Goal: Information Seeking & Learning: Compare options

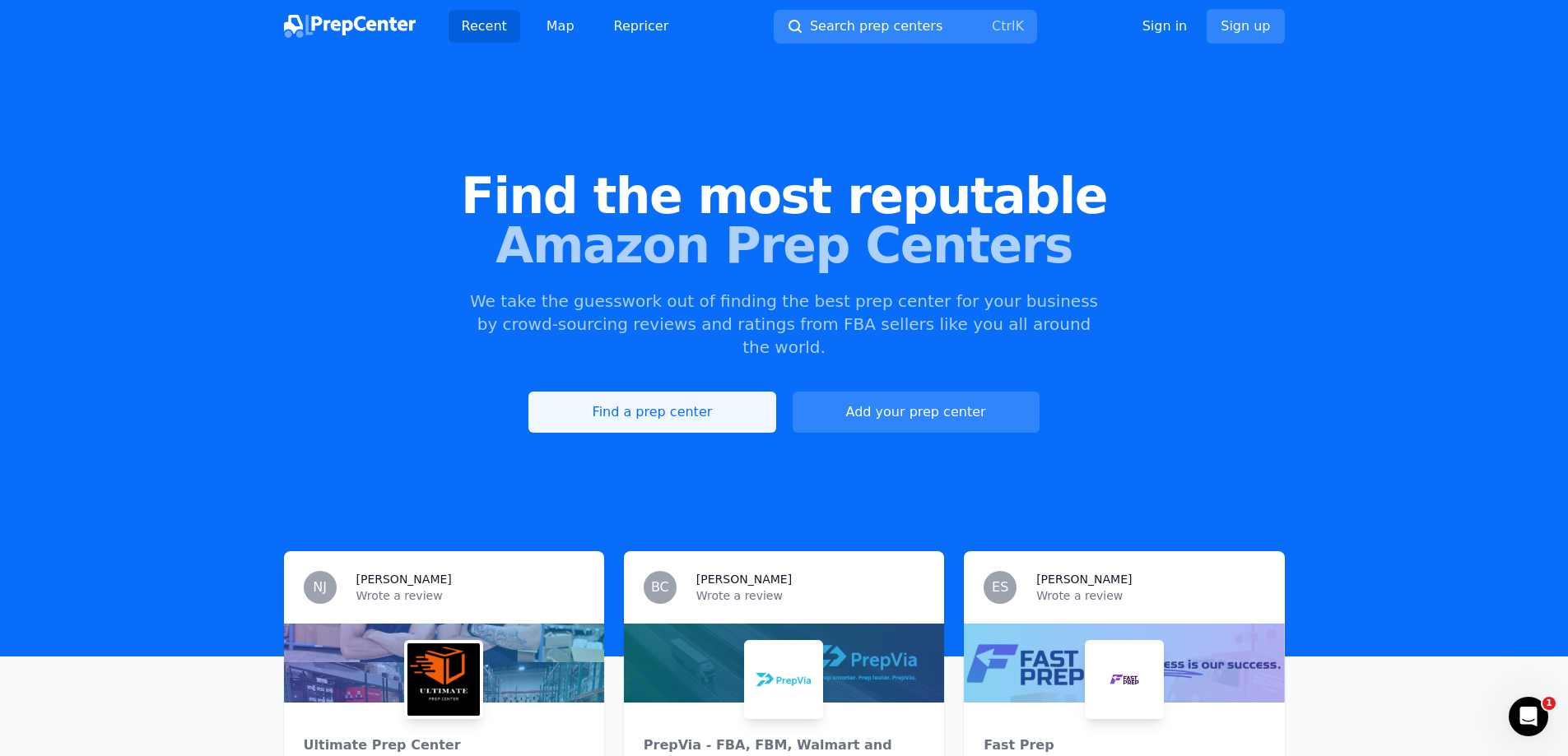
click at [710, 392] on link "Find a prep center" at bounding box center [652, 412] width 247 height 41
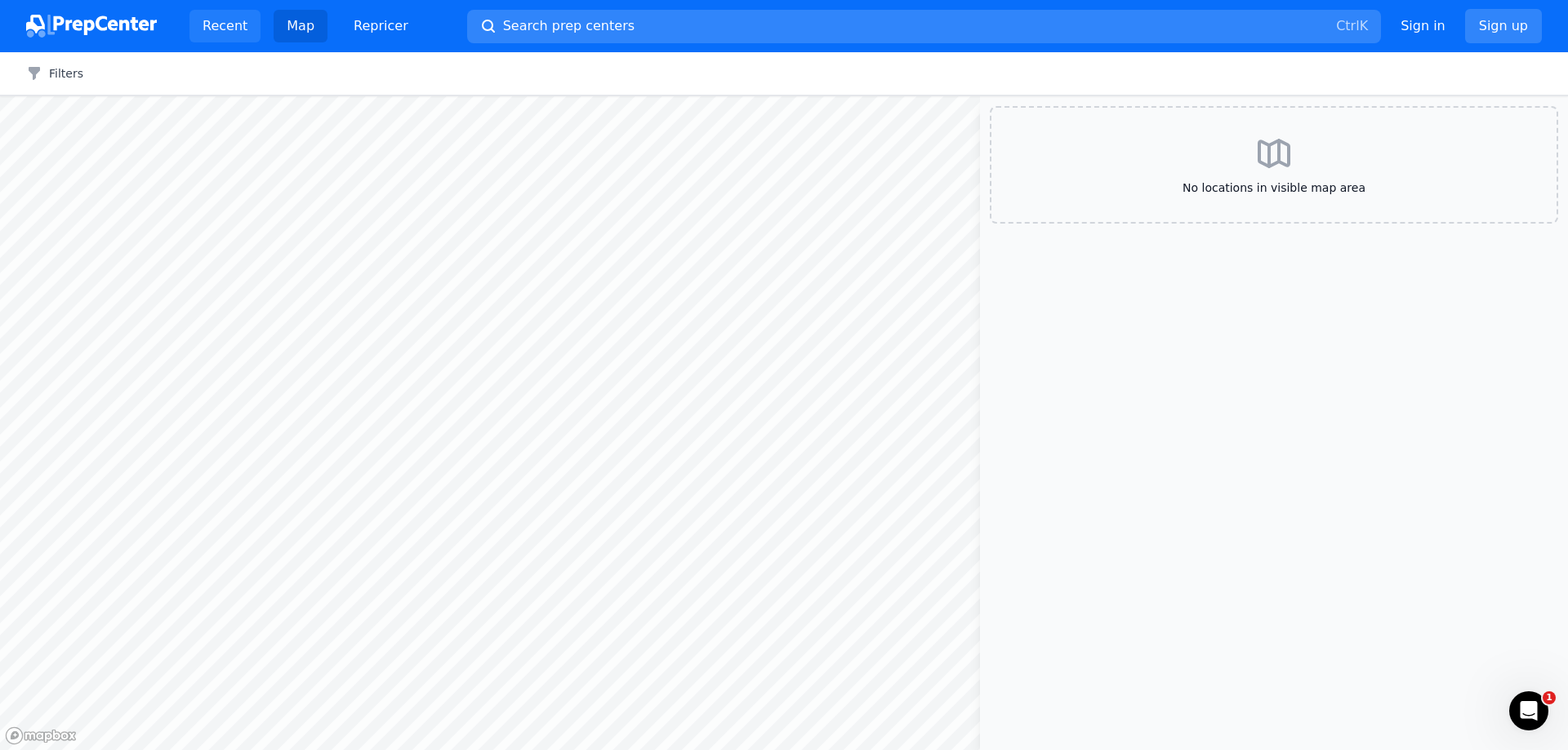
click at [227, 32] on link "Recent" at bounding box center [225, 26] width 71 height 32
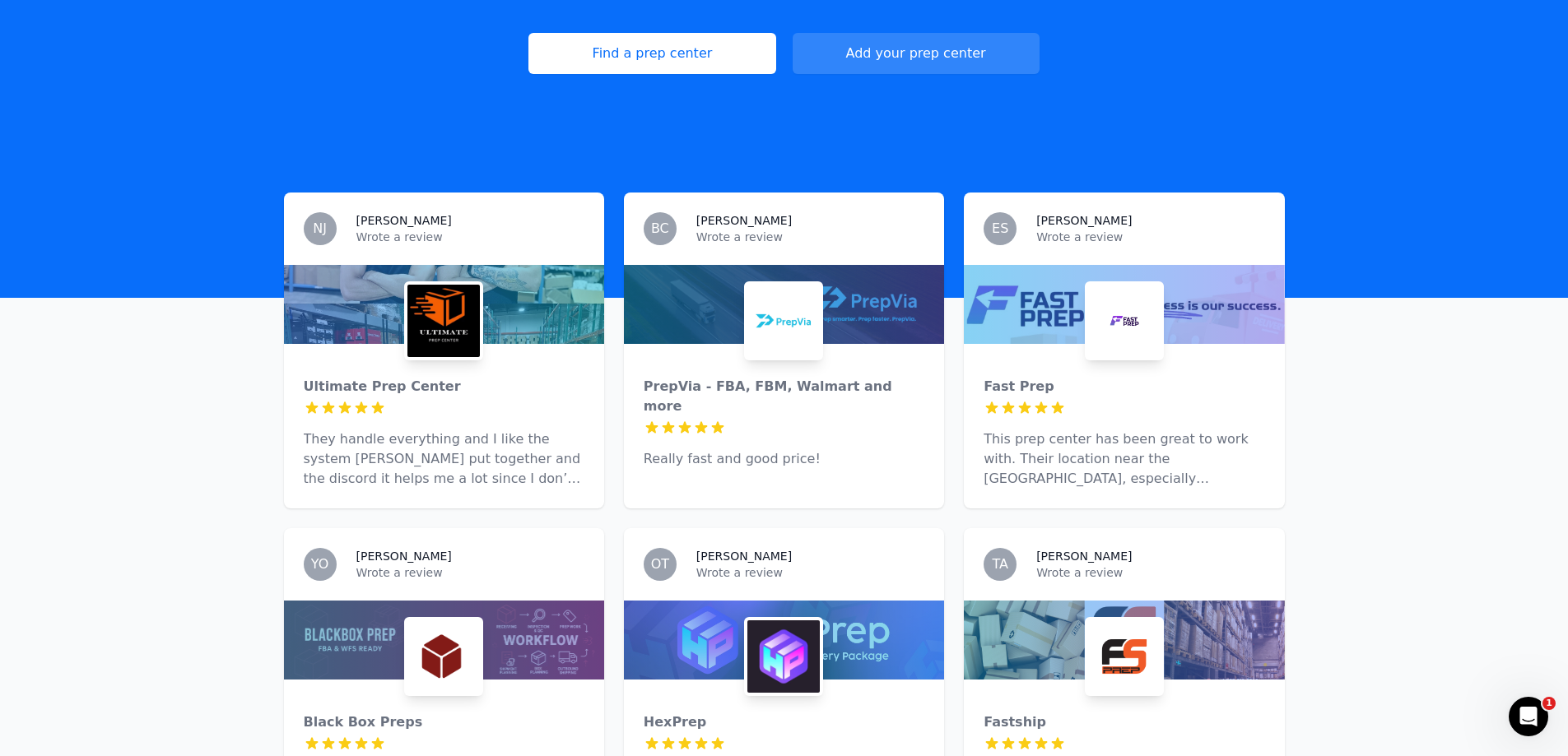
scroll to position [605, 0]
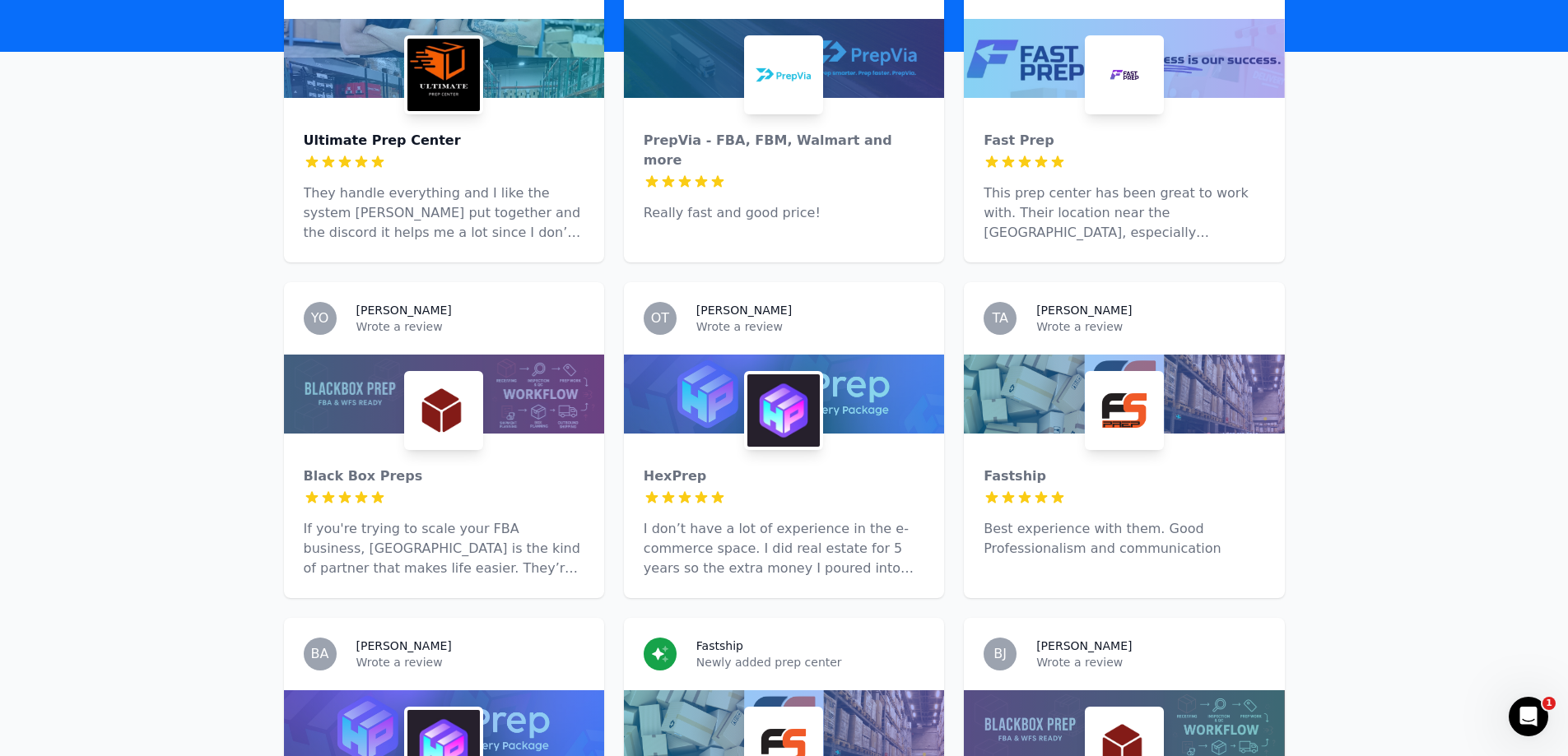
click at [423, 131] on div "Ultimate Prep Center" at bounding box center [444, 140] width 281 height 20
click at [663, 131] on div "PrepVia - FBA, FBM, Walmart and more" at bounding box center [784, 150] width 281 height 39
click at [994, 131] on div "Fast Prep" at bounding box center [1124, 140] width 281 height 20
click at [369, 466] on div "Black Box Preps" at bounding box center [444, 475] width 281 height 20
click at [666, 466] on div "HexPrep" at bounding box center [784, 475] width 281 height 20
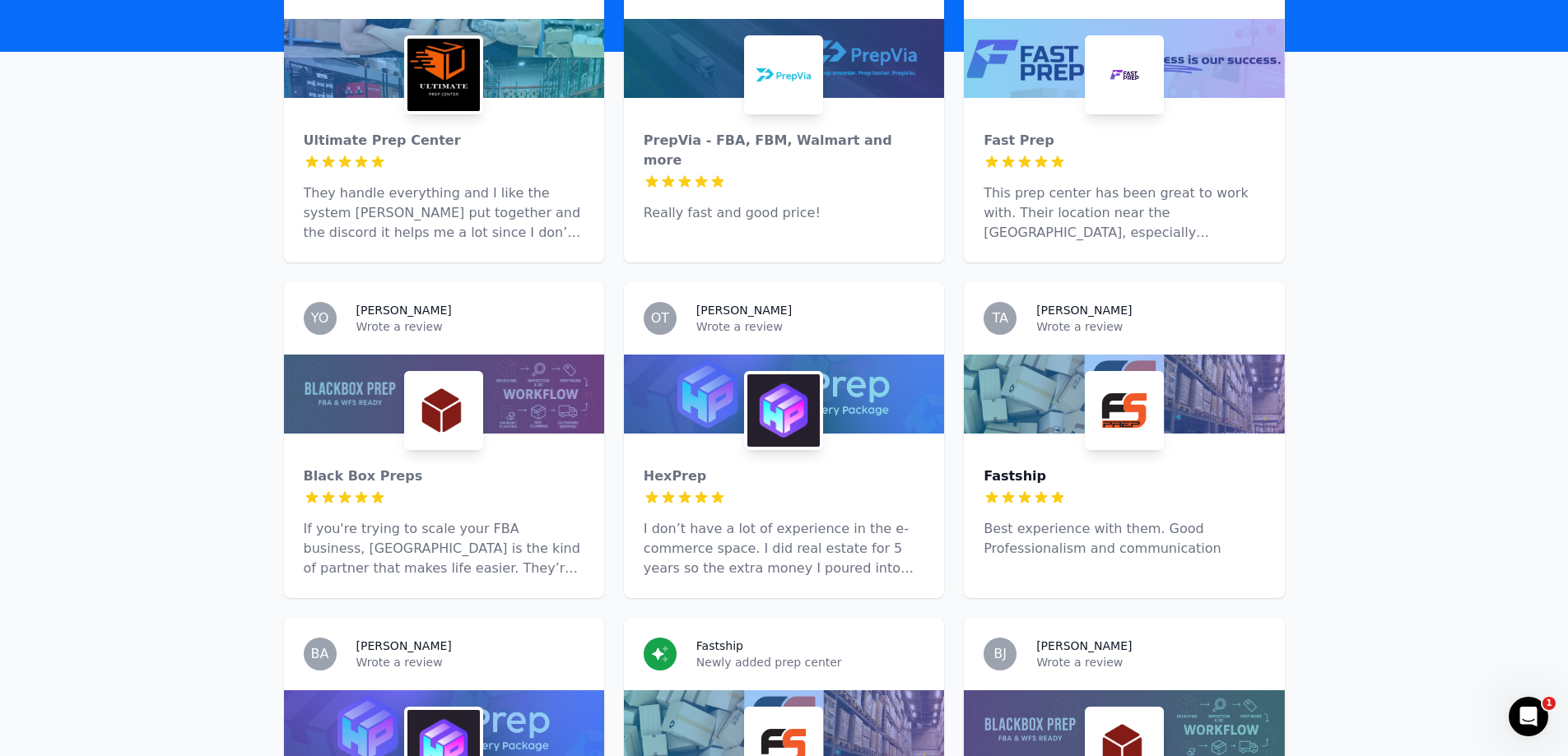
click at [1016, 466] on div "Fastship" at bounding box center [1124, 475] width 281 height 20
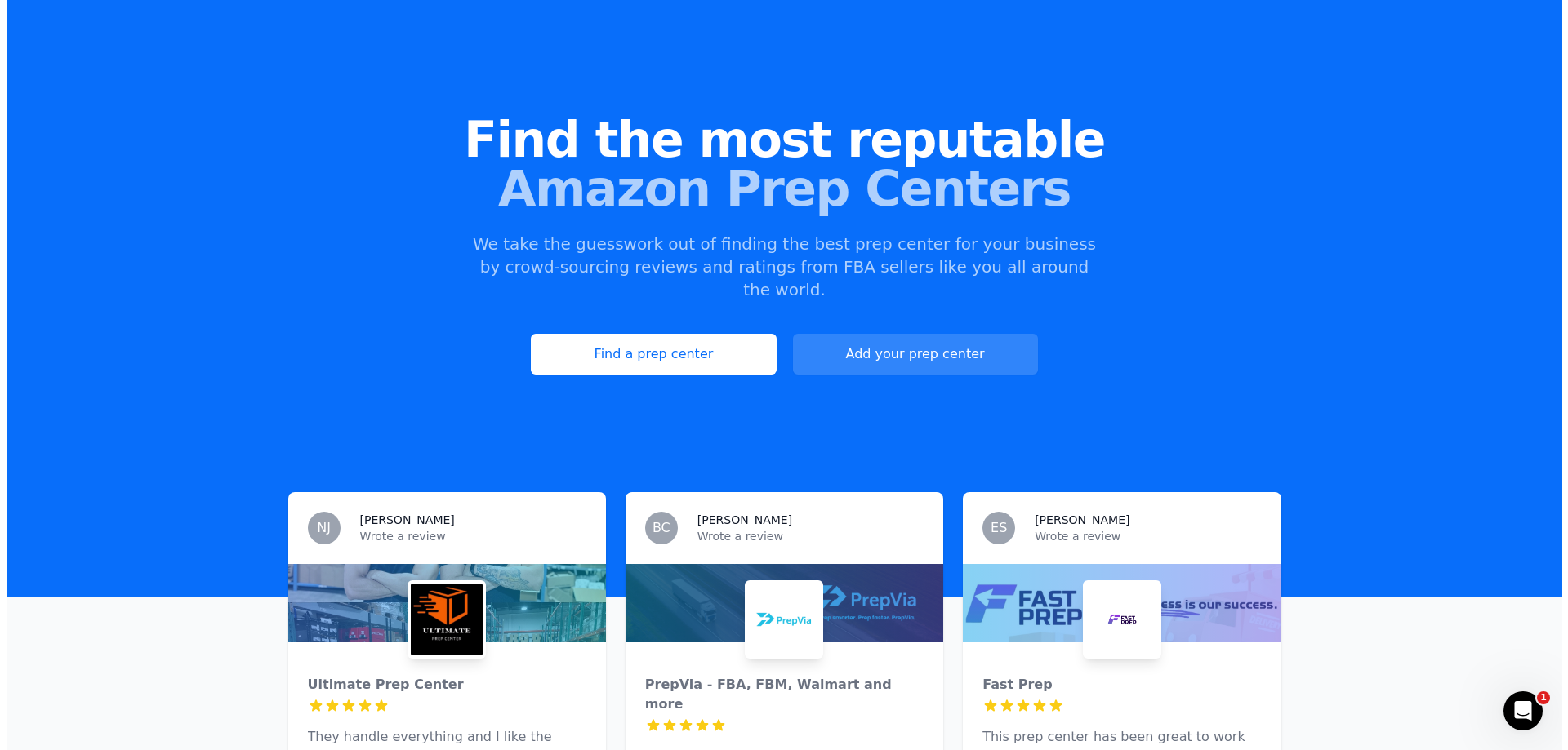
scroll to position [0, 0]
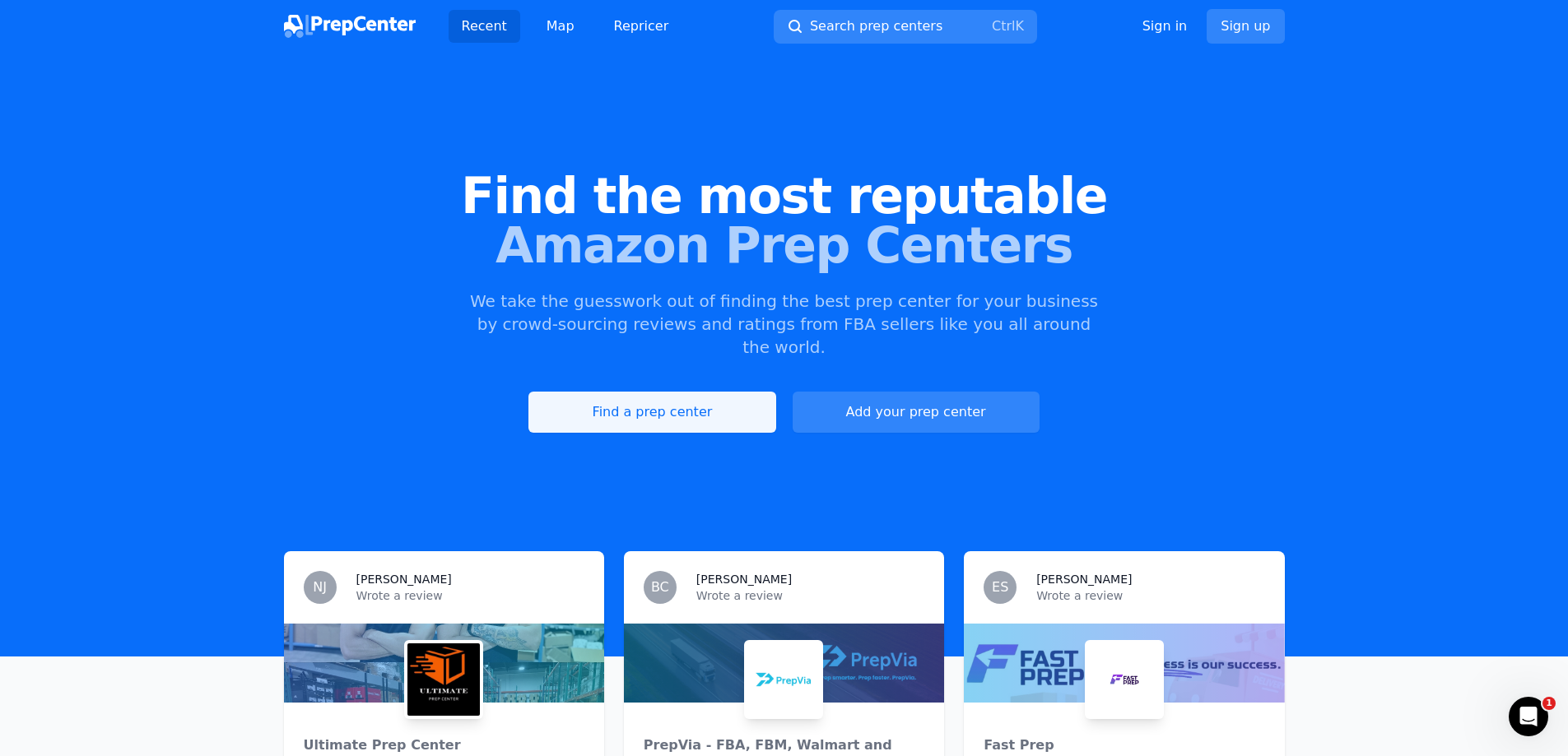
click at [718, 392] on link "Find a prep center" at bounding box center [652, 412] width 247 height 41
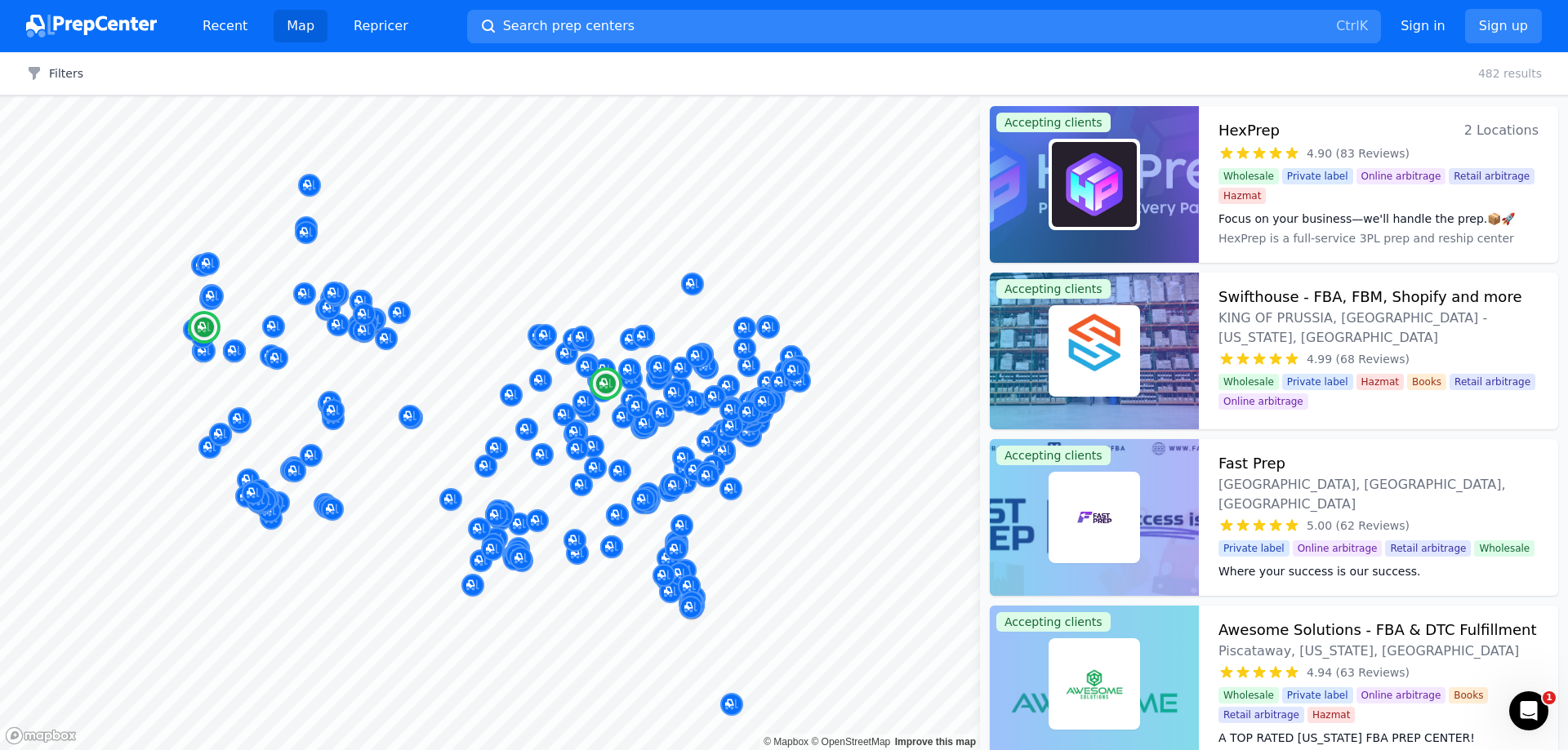
click at [1229, 124] on h3 "HexPrep" at bounding box center [1249, 130] width 61 height 23
click at [1236, 297] on h3 "Swifthouse - FBA, FBM, Shopify and more" at bounding box center [1369, 297] width 302 height 23
click at [1250, 461] on h3 "Fast Prep" at bounding box center [1252, 463] width 67 height 23
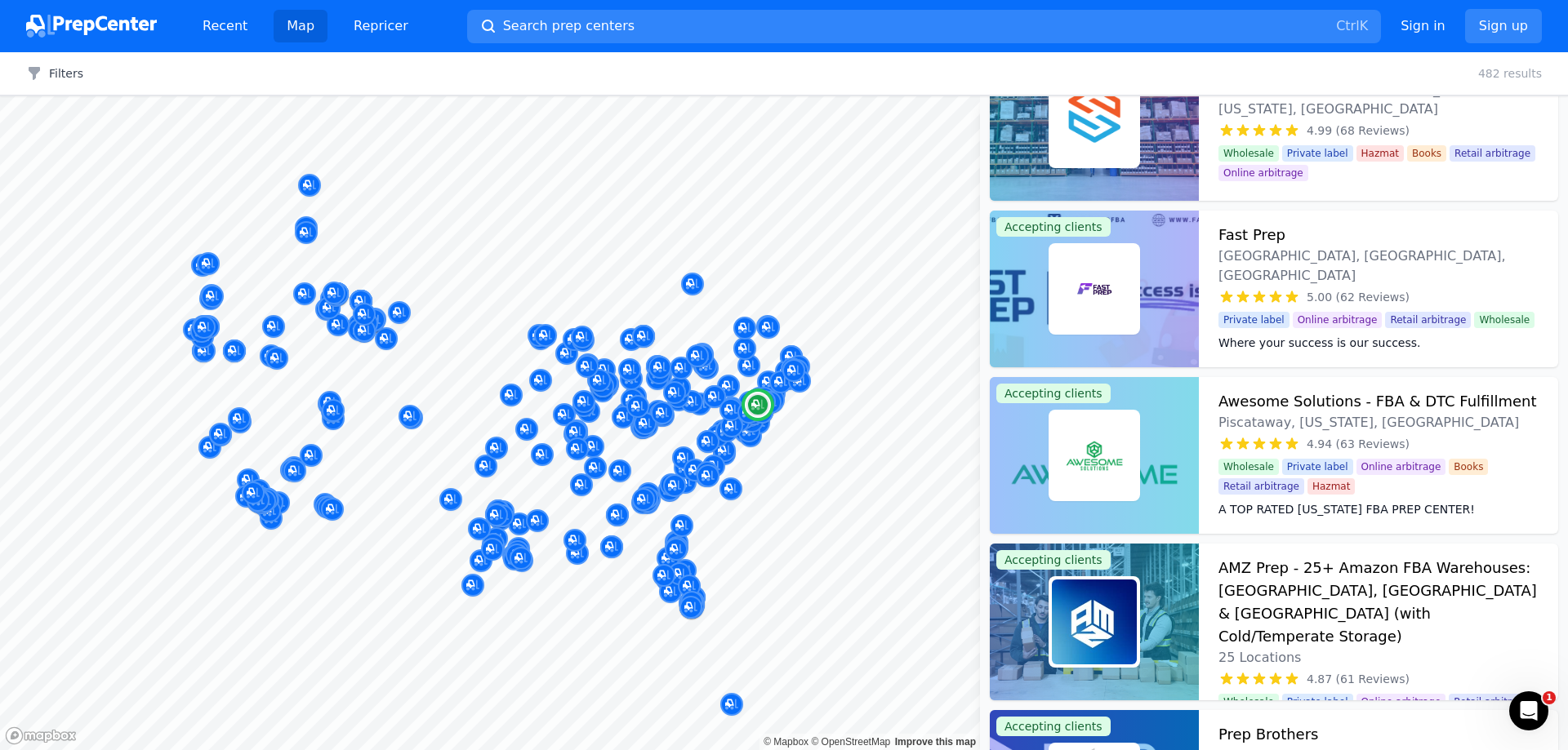
scroll to position [245, 0]
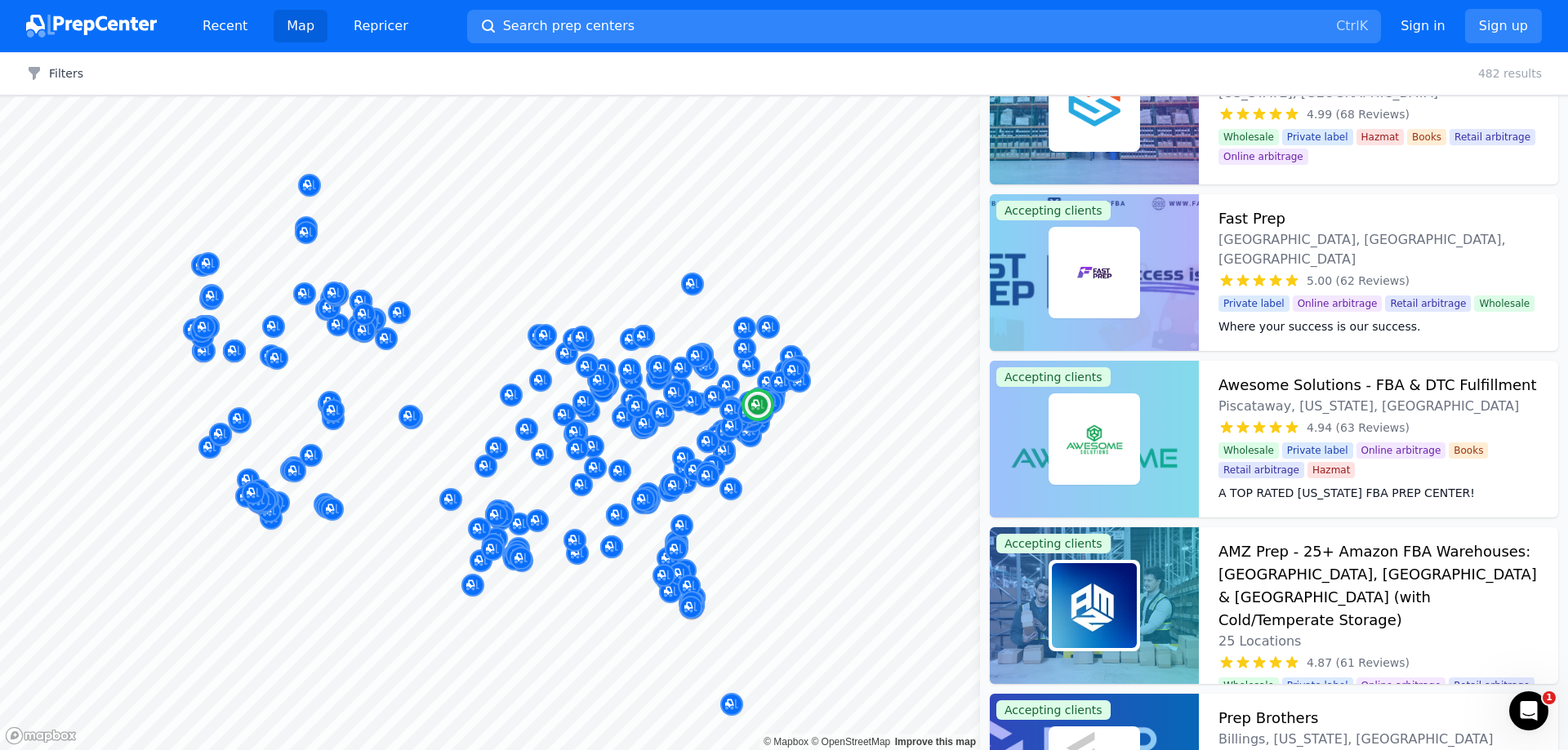
click at [1296, 392] on h3 "Awesome Solutions - FBA & DTC Fulfillment" at bounding box center [1377, 385] width 318 height 23
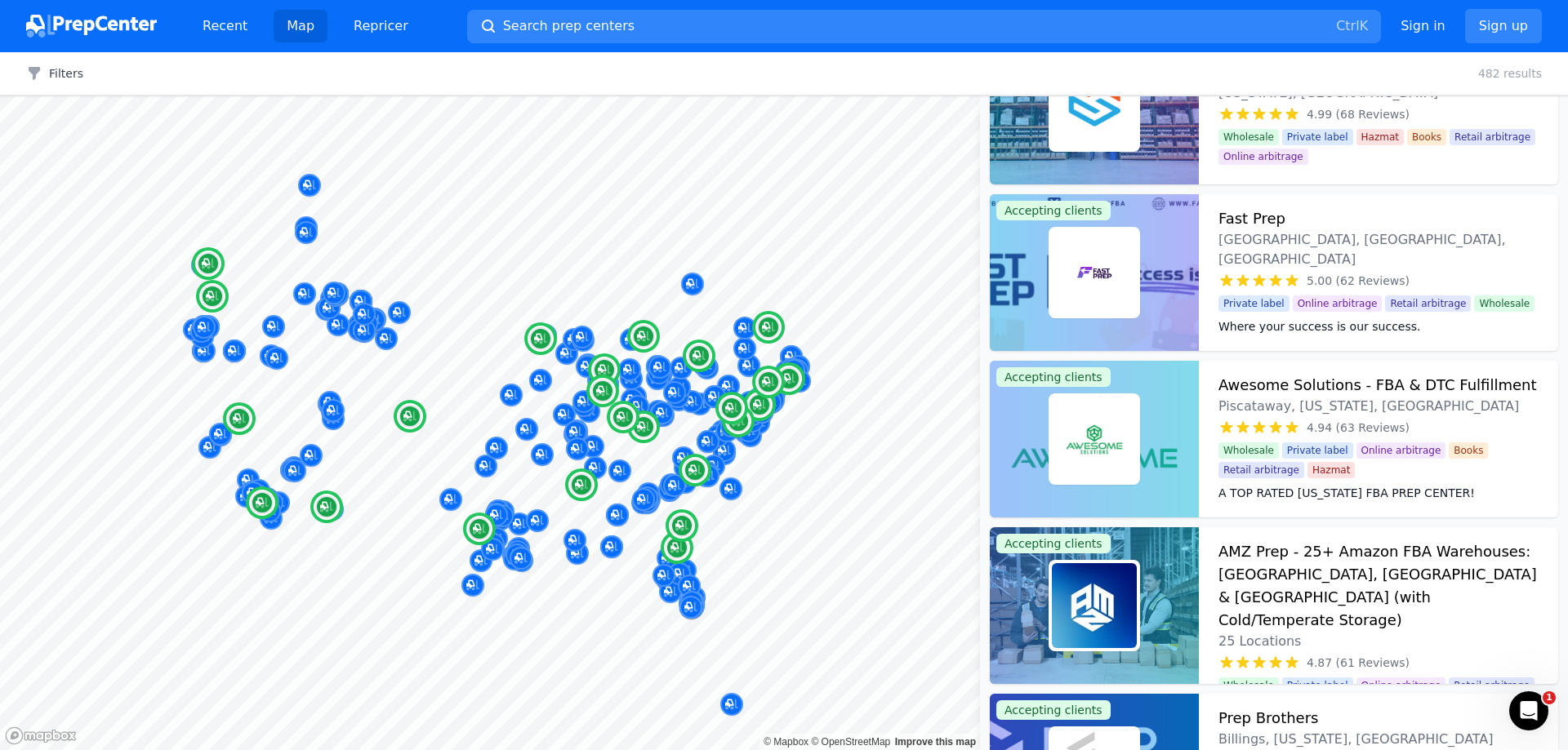
click at [1277, 553] on h3 "AMZ Prep - 25+ Amazon FBA Warehouses: US, Canada & UK (with Cold/Temperate Stor…" at bounding box center [1378, 585] width 320 height 92
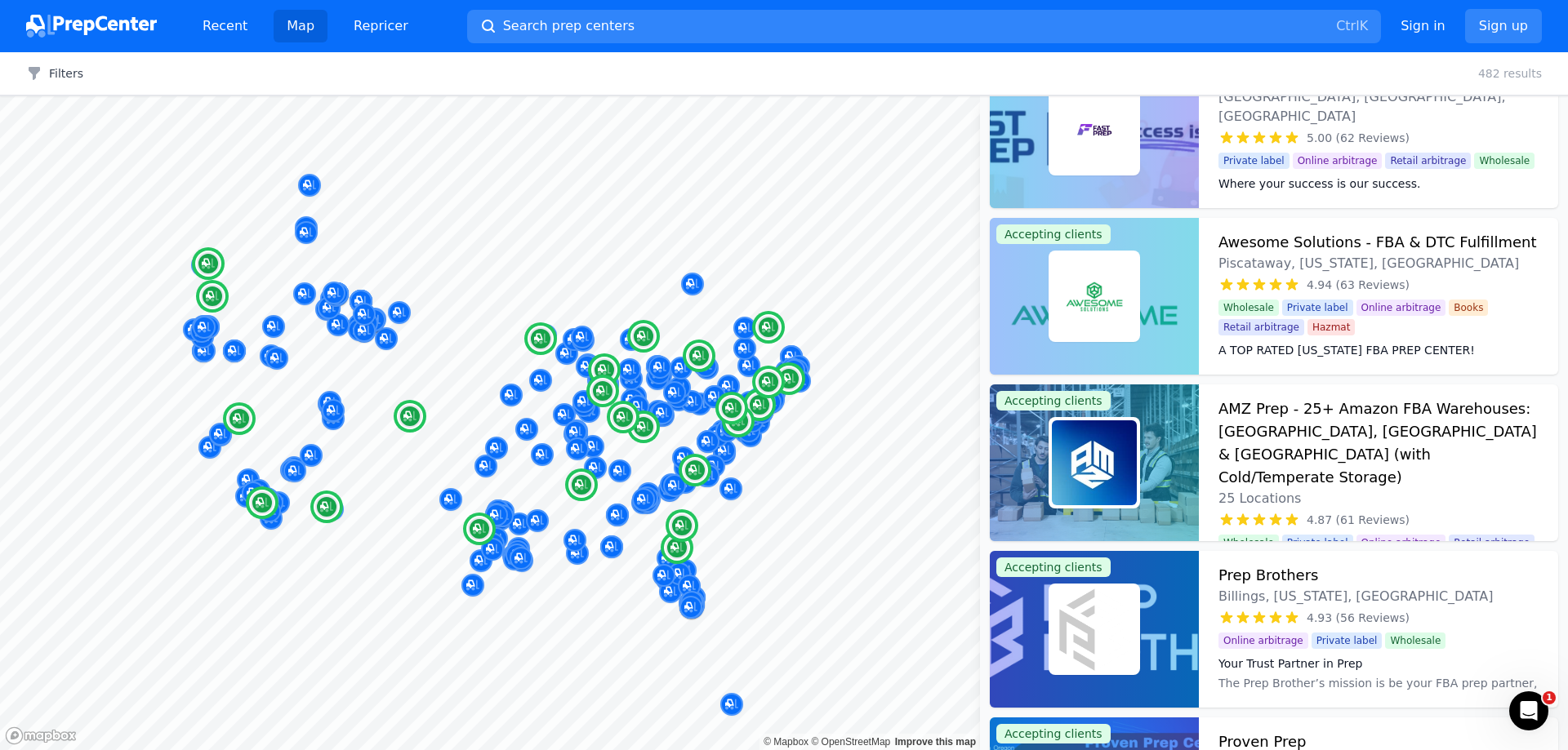
scroll to position [408, 0]
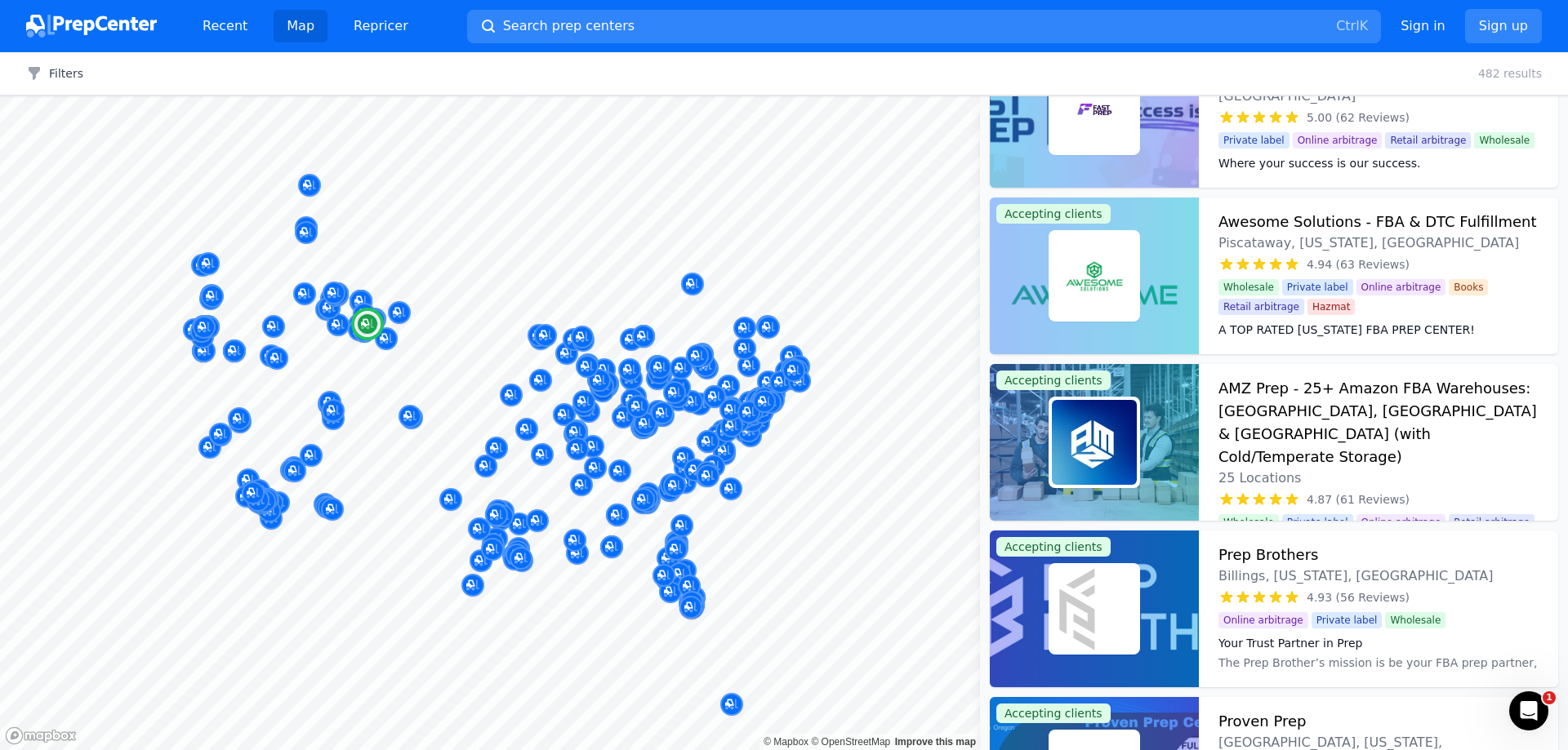
click at [1266, 548] on h3 "Prep Brothers" at bounding box center [1268, 555] width 100 height 23
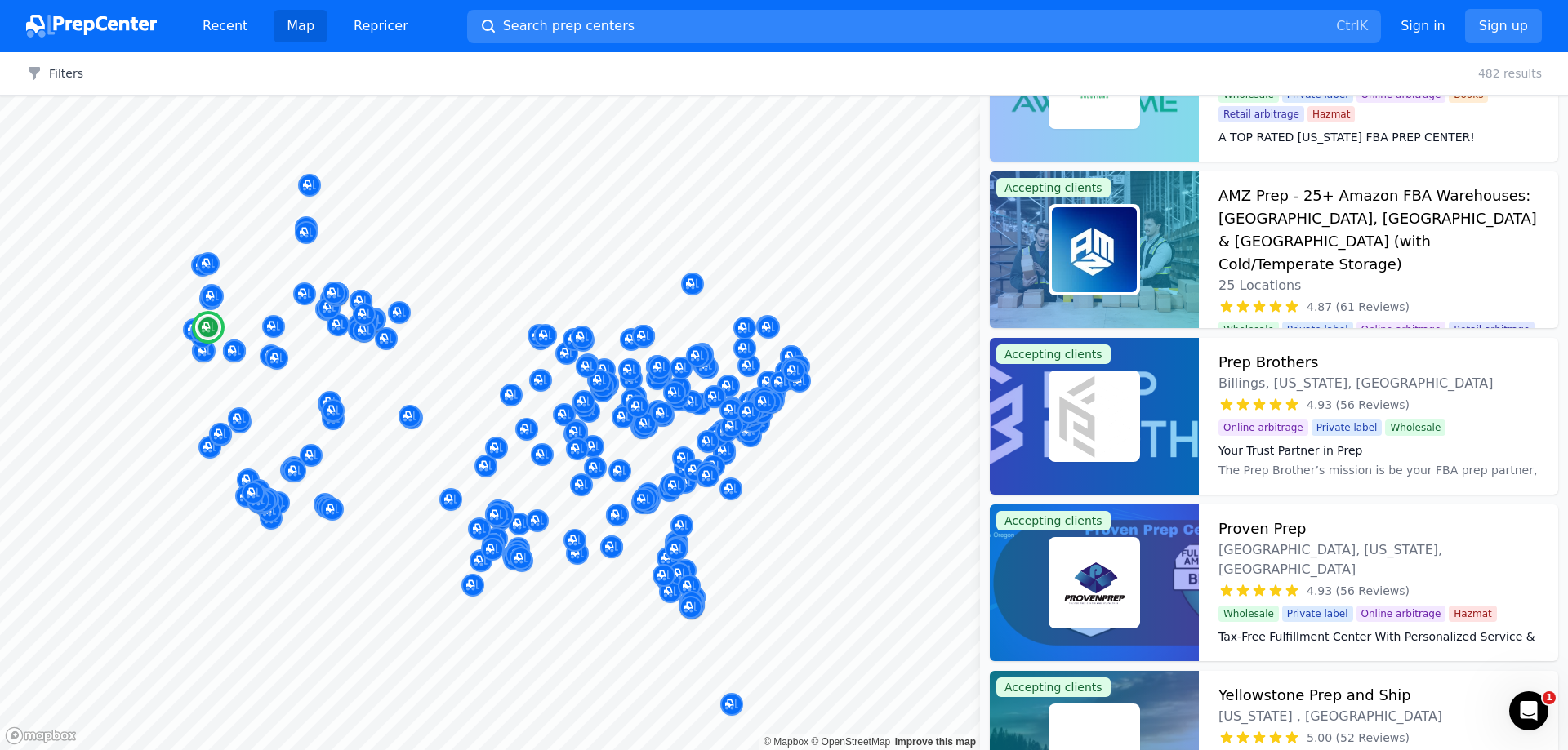
scroll to position [734, 0]
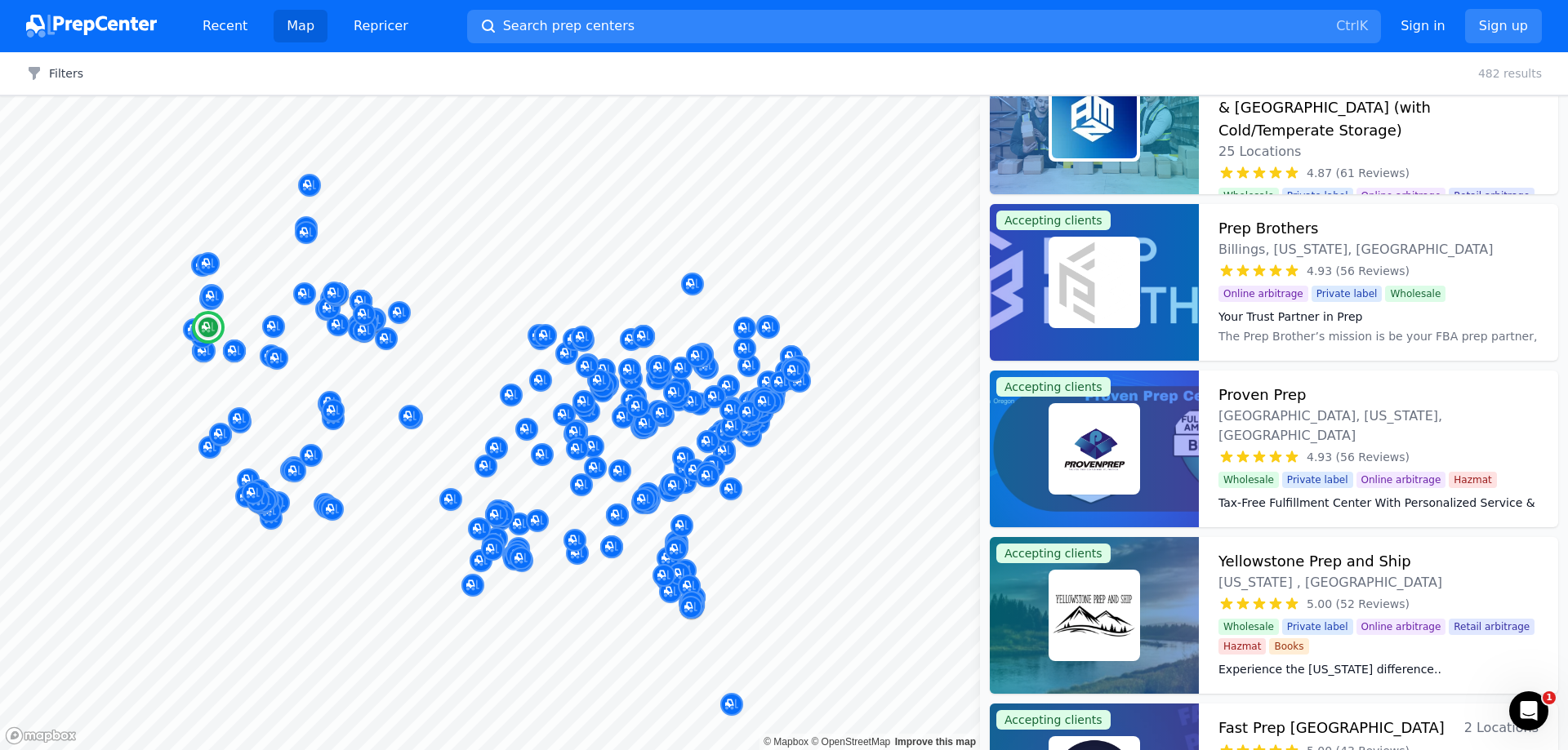
click at [1264, 396] on h3 "Proven Prep" at bounding box center [1262, 395] width 87 height 23
click at [1256, 562] on h3 "Yellowstone Prep and Ship" at bounding box center [1315, 561] width 192 height 23
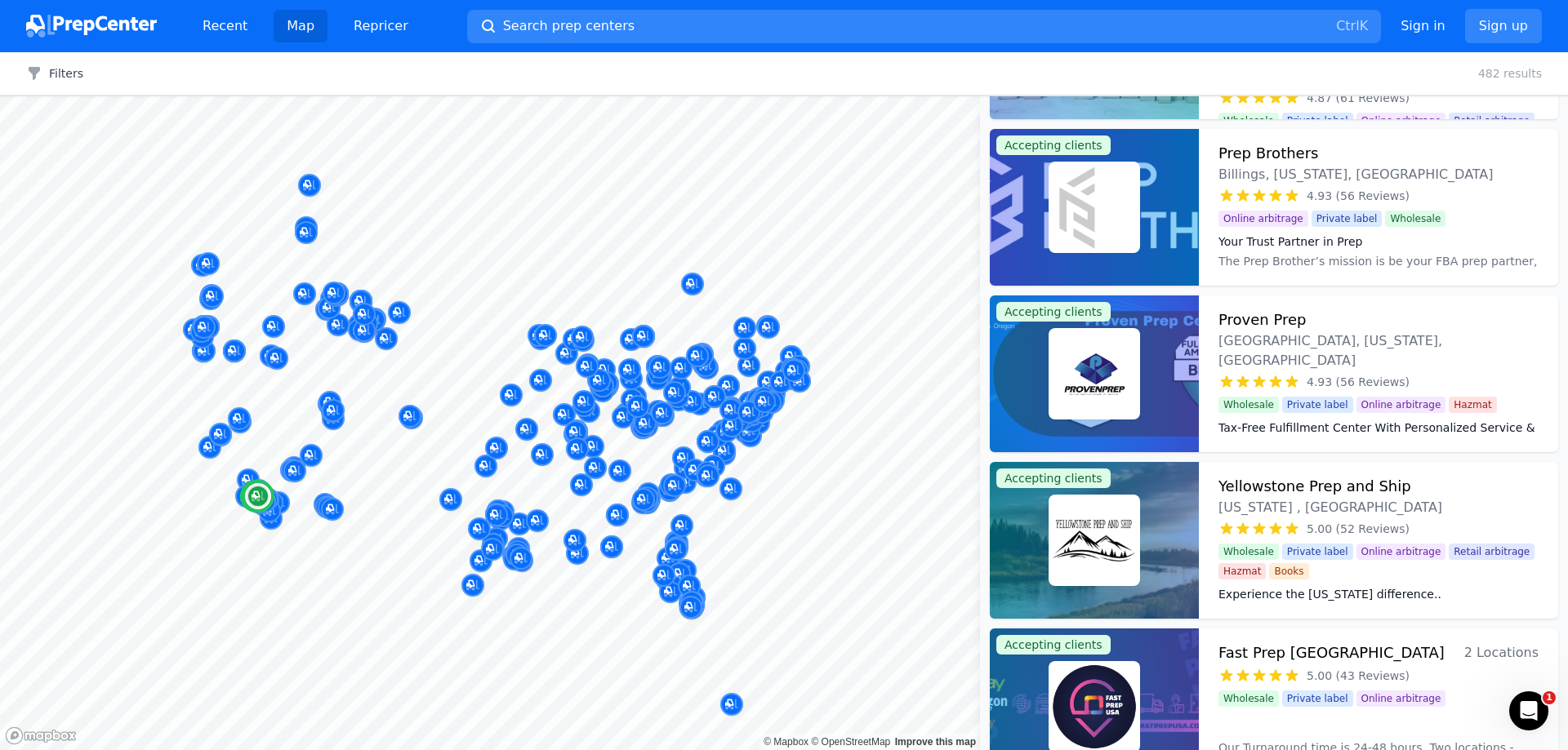
scroll to position [1143, 0]
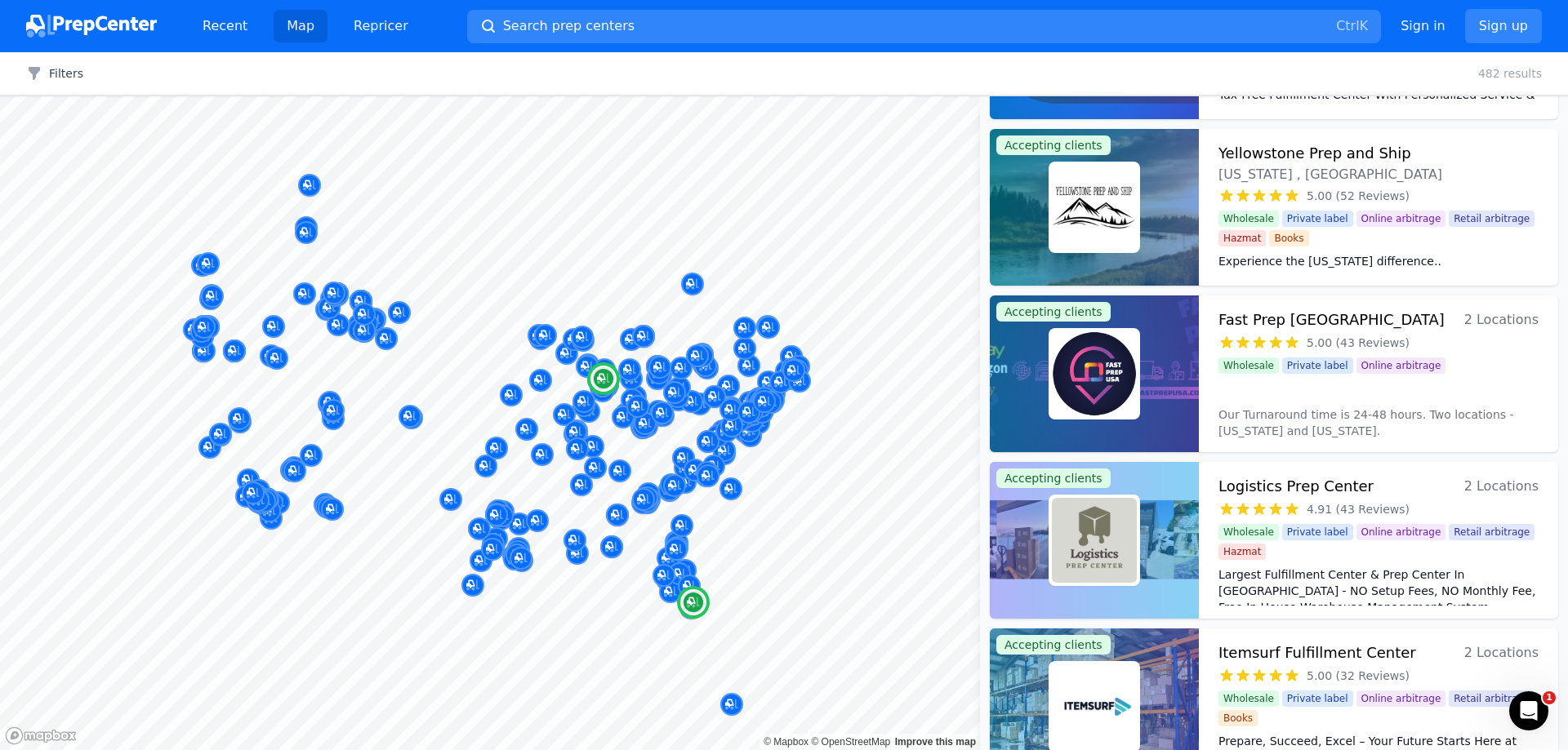
click at [1249, 314] on h3 "Fast Prep USA" at bounding box center [1331, 320] width 226 height 23
click at [1315, 491] on h3 "Logistics Prep Center" at bounding box center [1296, 486] width 155 height 23
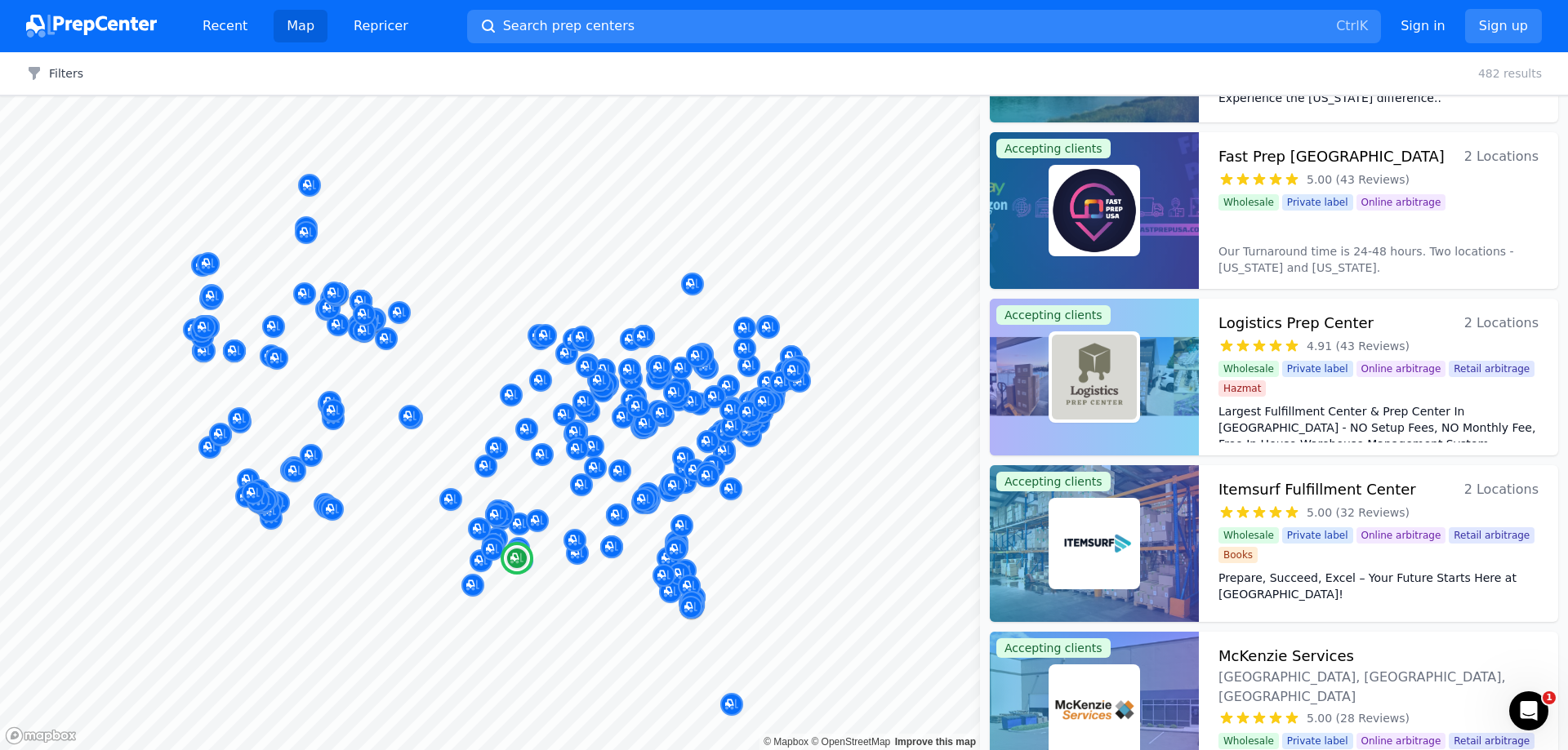
click at [1317, 491] on h3 "Itemsurf Fulfillment Center" at bounding box center [1317, 489] width 198 height 23
click at [1316, 659] on h3 "McKenzie Services" at bounding box center [1286, 656] width 136 height 23
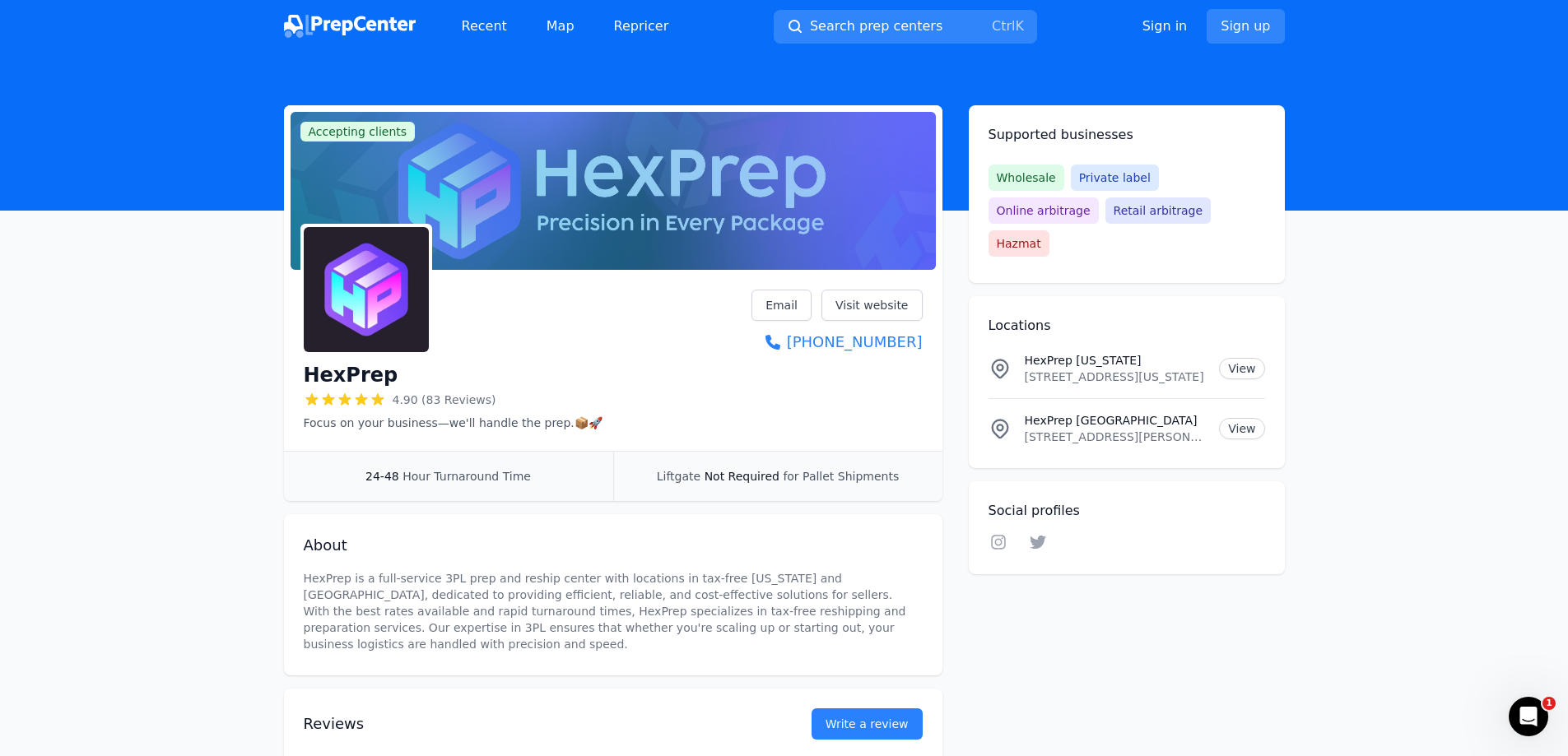
click at [873, 307] on link "Visit website" at bounding box center [872, 306] width 102 height 32
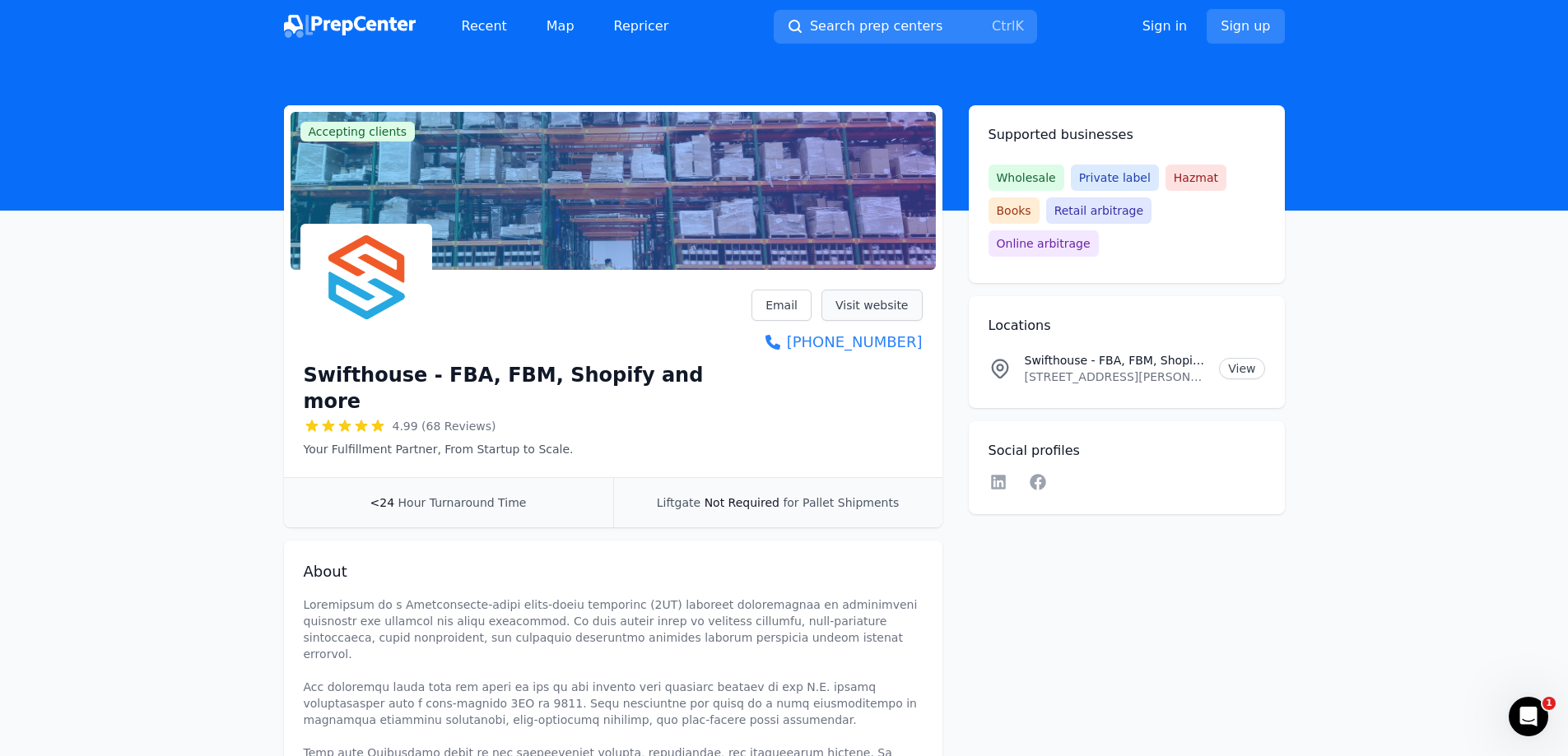
click at [884, 308] on link "Visit website" at bounding box center [872, 306] width 102 height 32
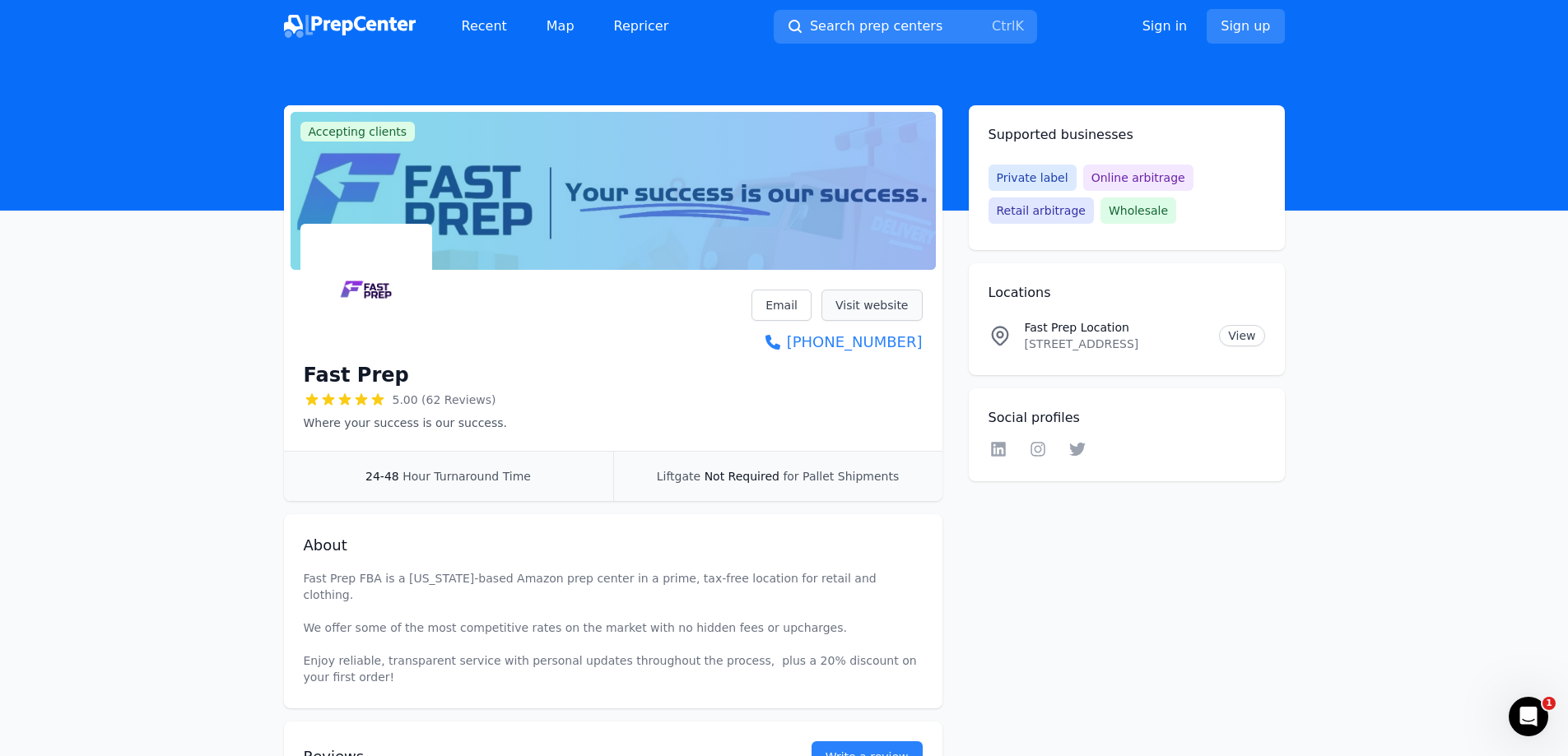
click at [897, 307] on link "Visit website" at bounding box center [872, 306] width 102 height 32
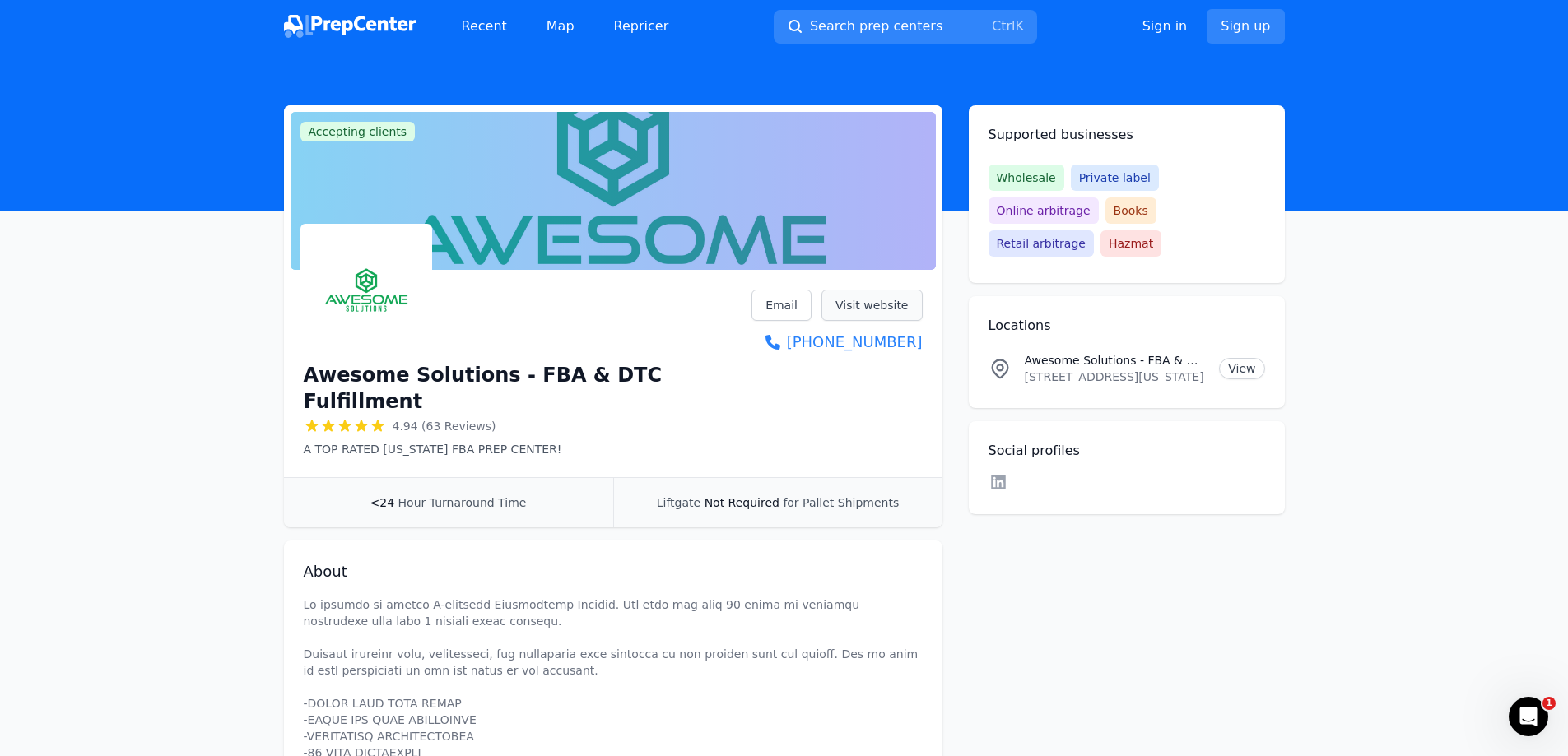
click at [863, 309] on link "Visit website" at bounding box center [872, 306] width 102 height 32
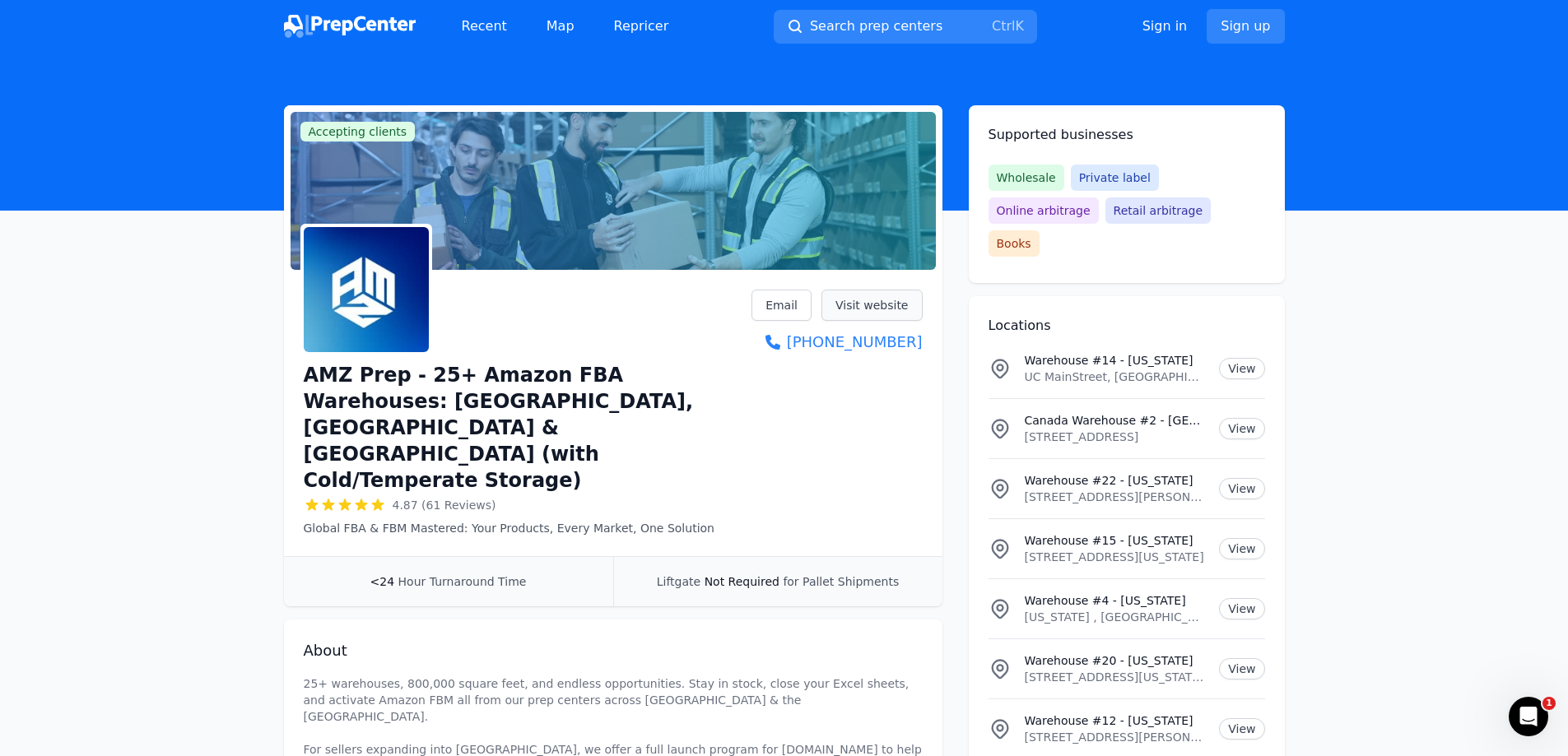
click at [870, 307] on link "Visit website" at bounding box center [872, 306] width 102 height 32
